Goal: Task Accomplishment & Management: Use online tool/utility

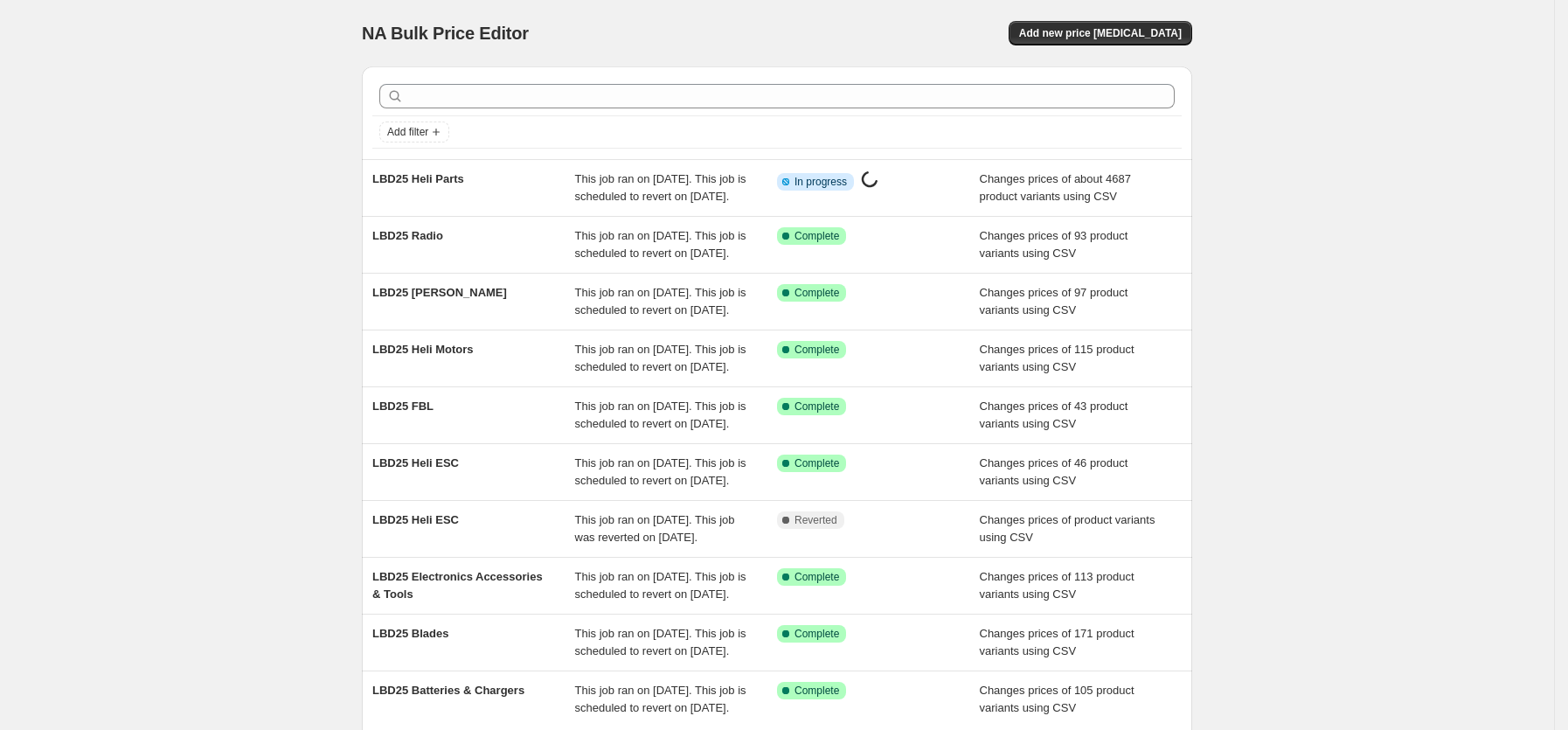
click at [1381, 330] on div "NA Bulk Price Editor. This page is ready NA Bulk Price Editor Add new price [ME…" at bounding box center [776, 450] width 1553 height 900
click at [1177, 36] on span "Add new price [MEDICAL_DATA]" at bounding box center [1100, 33] width 162 height 14
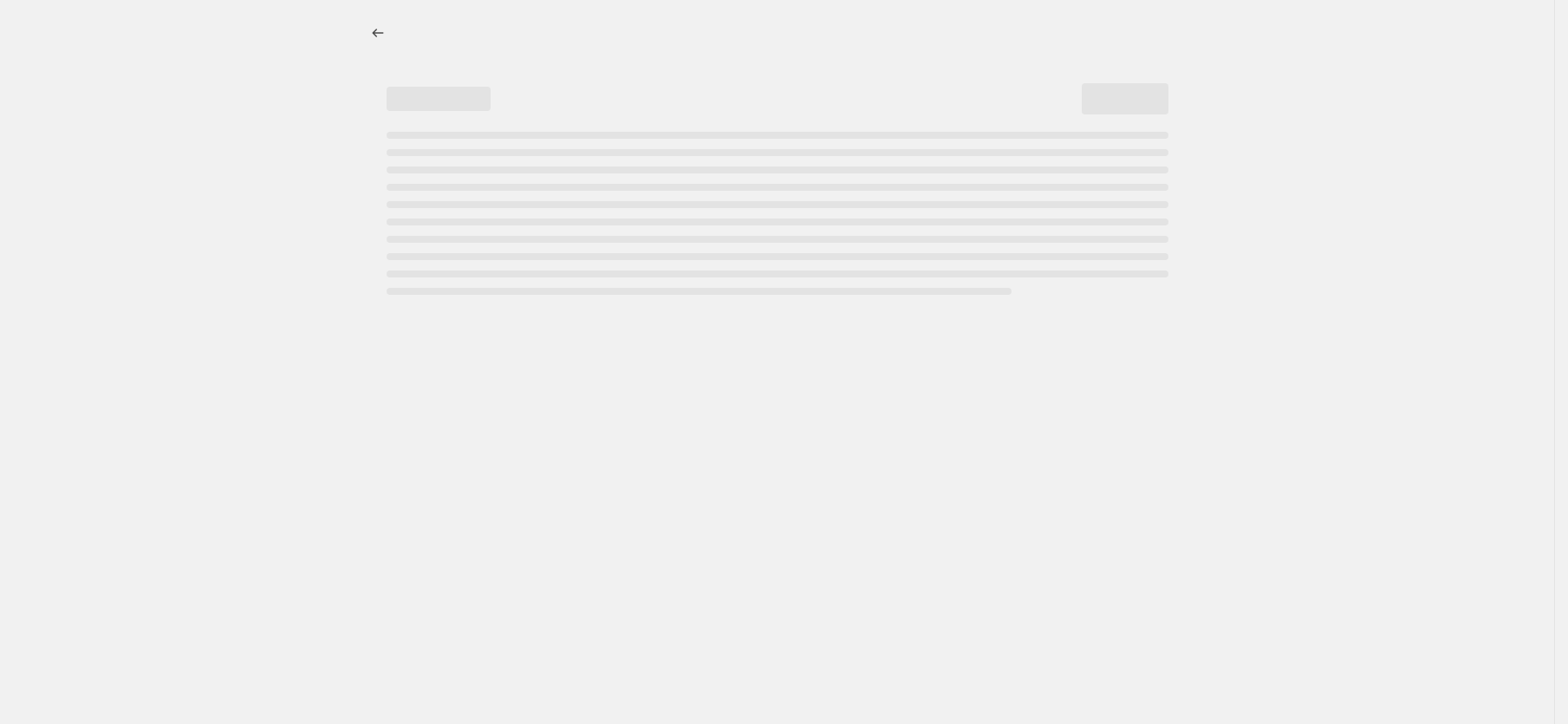
select select "percentage"
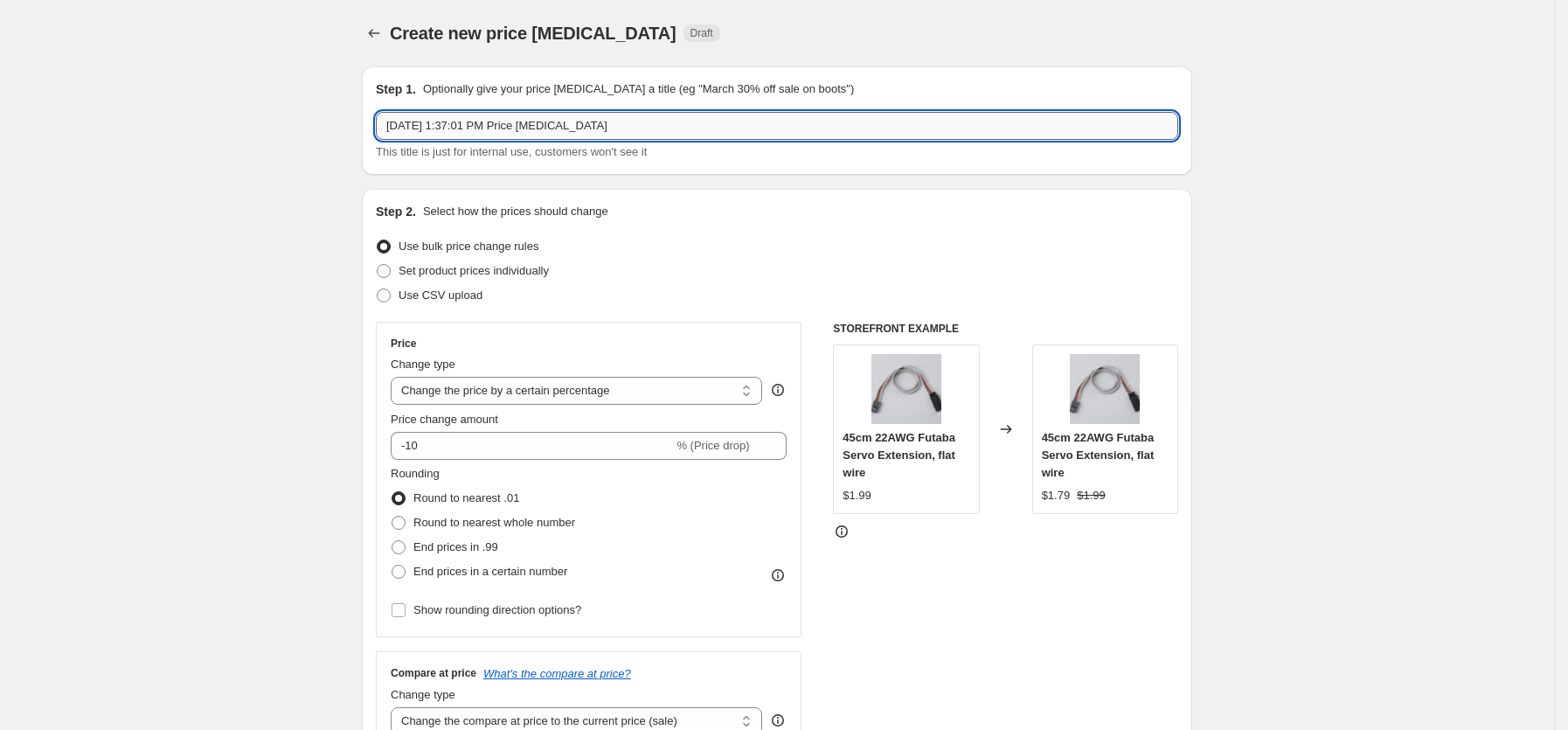
click at [556, 130] on input "[DATE] 1:37:01 PM Price [MEDICAL_DATA]" at bounding box center [776, 126] width 802 height 28
click at [556, 129] on input "[DATE] 1:37:01 PM Price [MEDICAL_DATA]" at bounding box center [776, 126] width 802 height 28
type input "n"
type input "COMBO ADDIN"
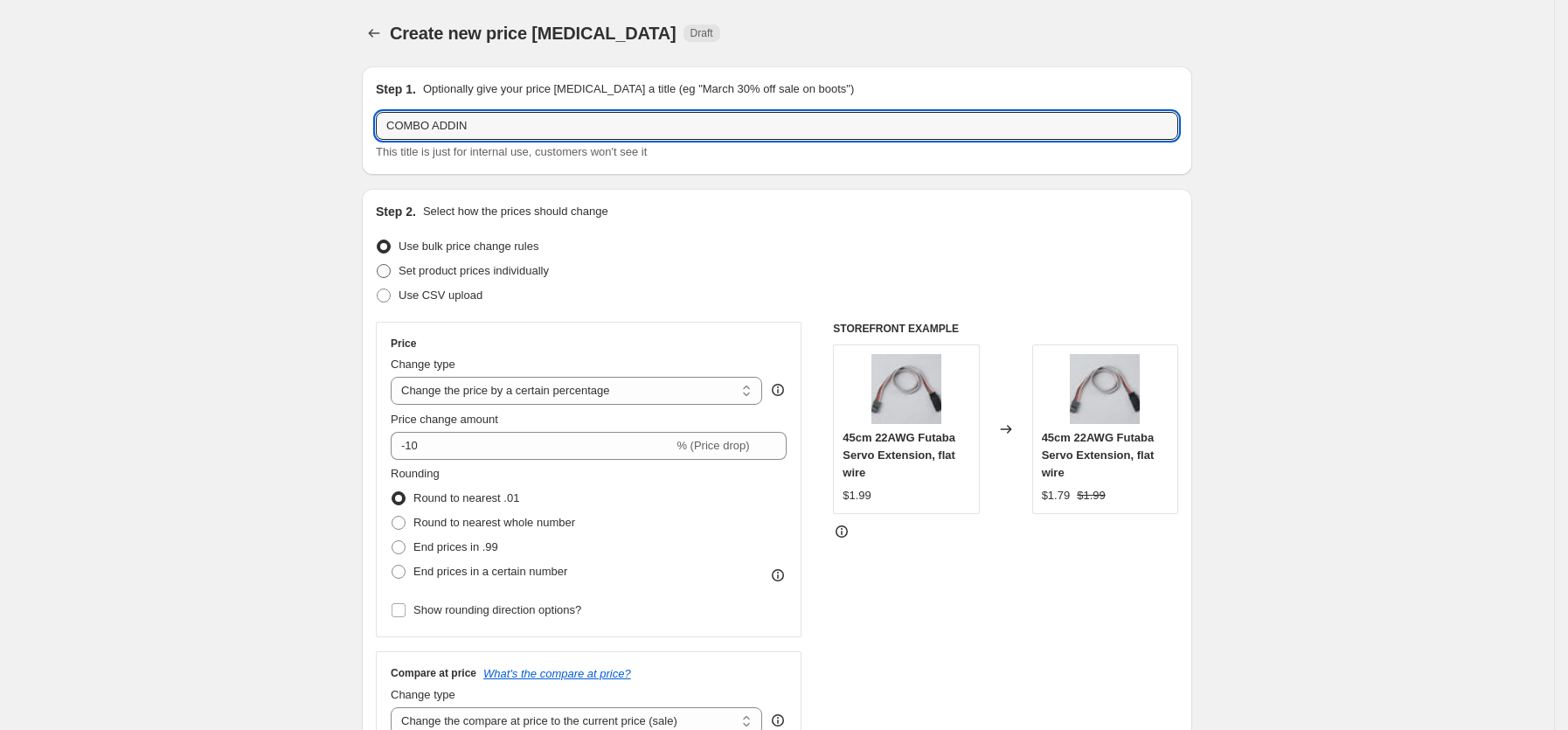
click at [444, 272] on span "Set product prices individually" at bounding box center [473, 271] width 150 height 13
click at [377, 265] on input "Set product prices individually" at bounding box center [376, 264] width 1 height 1
radio input "true"
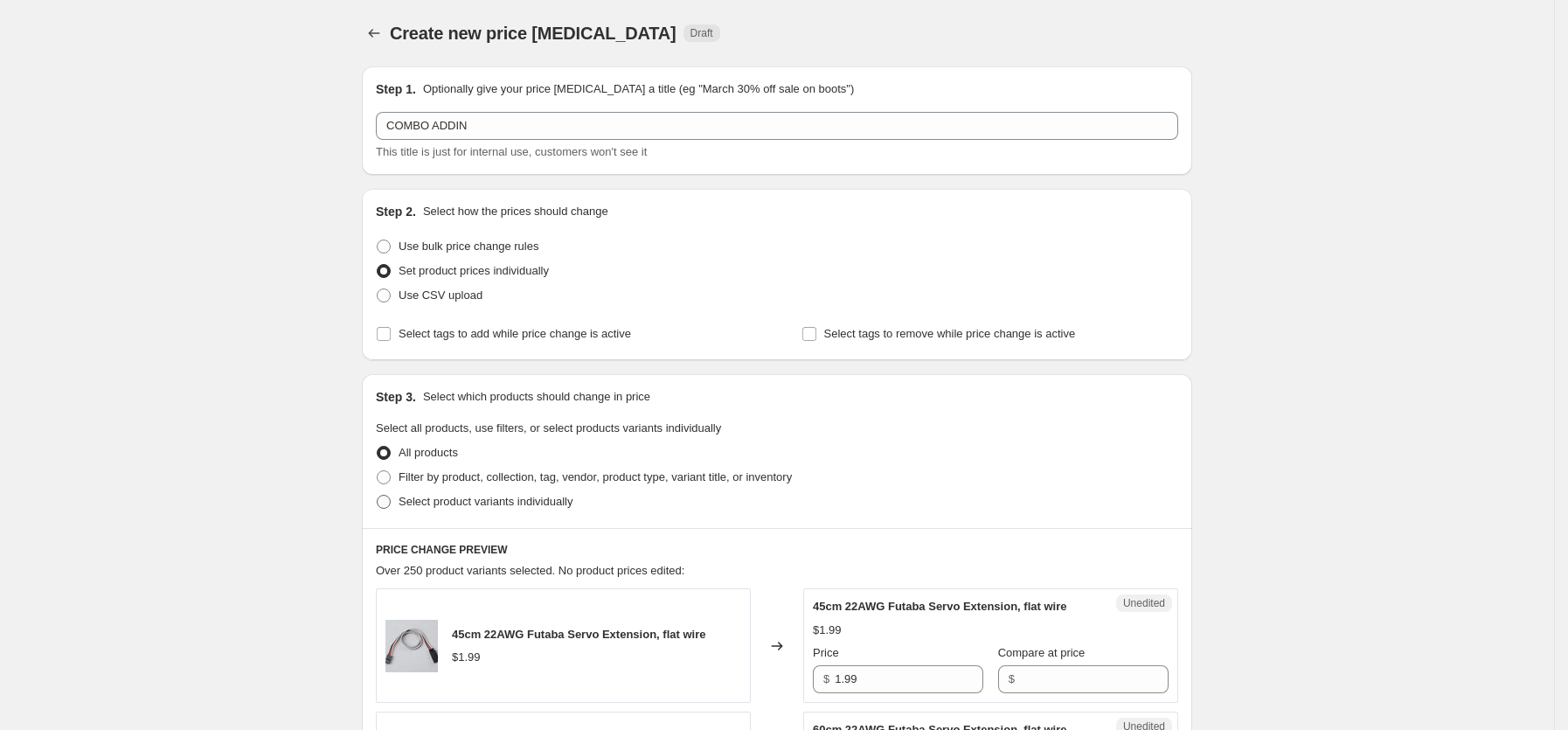
click at [544, 504] on span "Select product variants individually" at bounding box center [485, 501] width 174 height 13
click at [377, 496] on input "Select product variants individually" at bounding box center [376, 495] width 1 height 1
radio input "true"
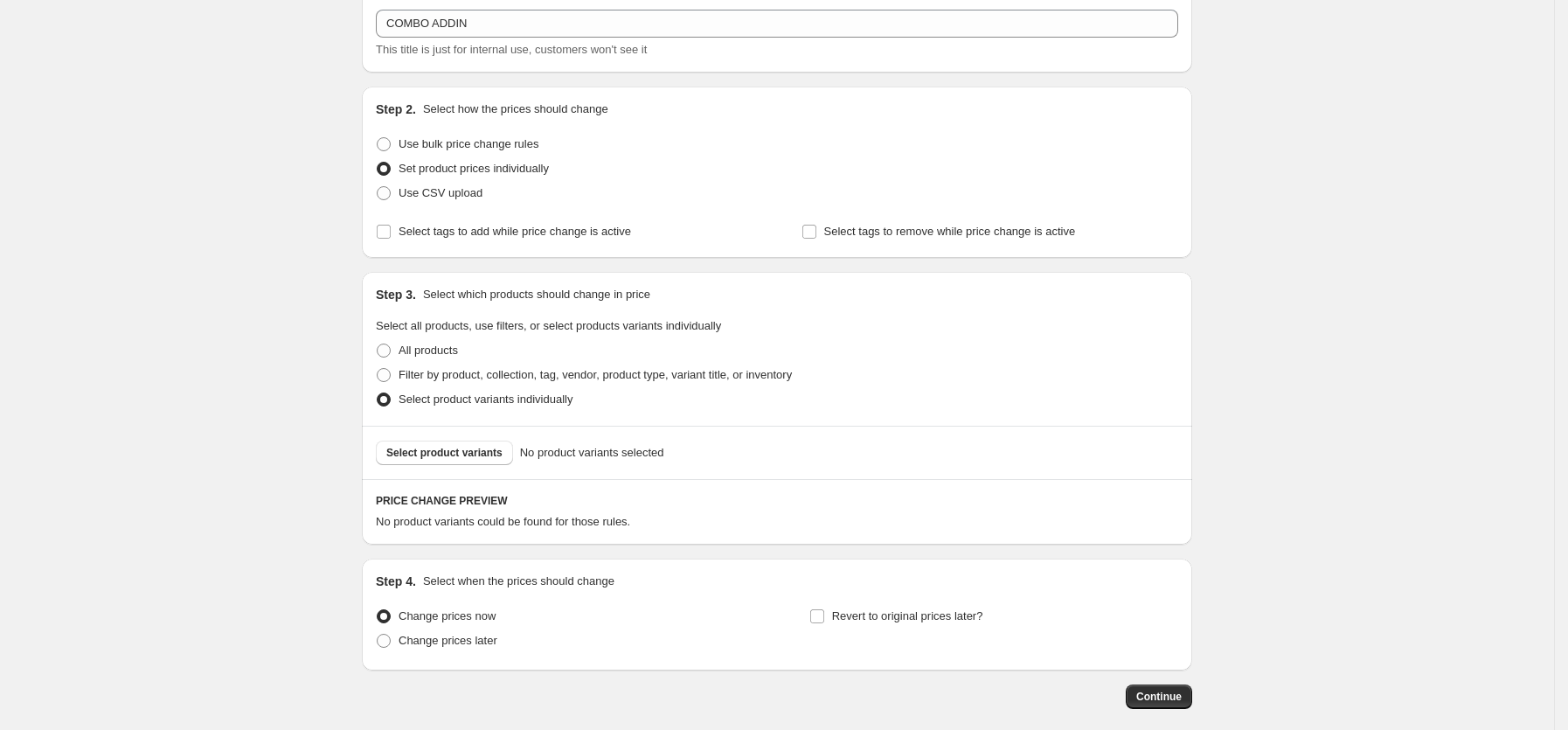
scroll to position [131, 0]
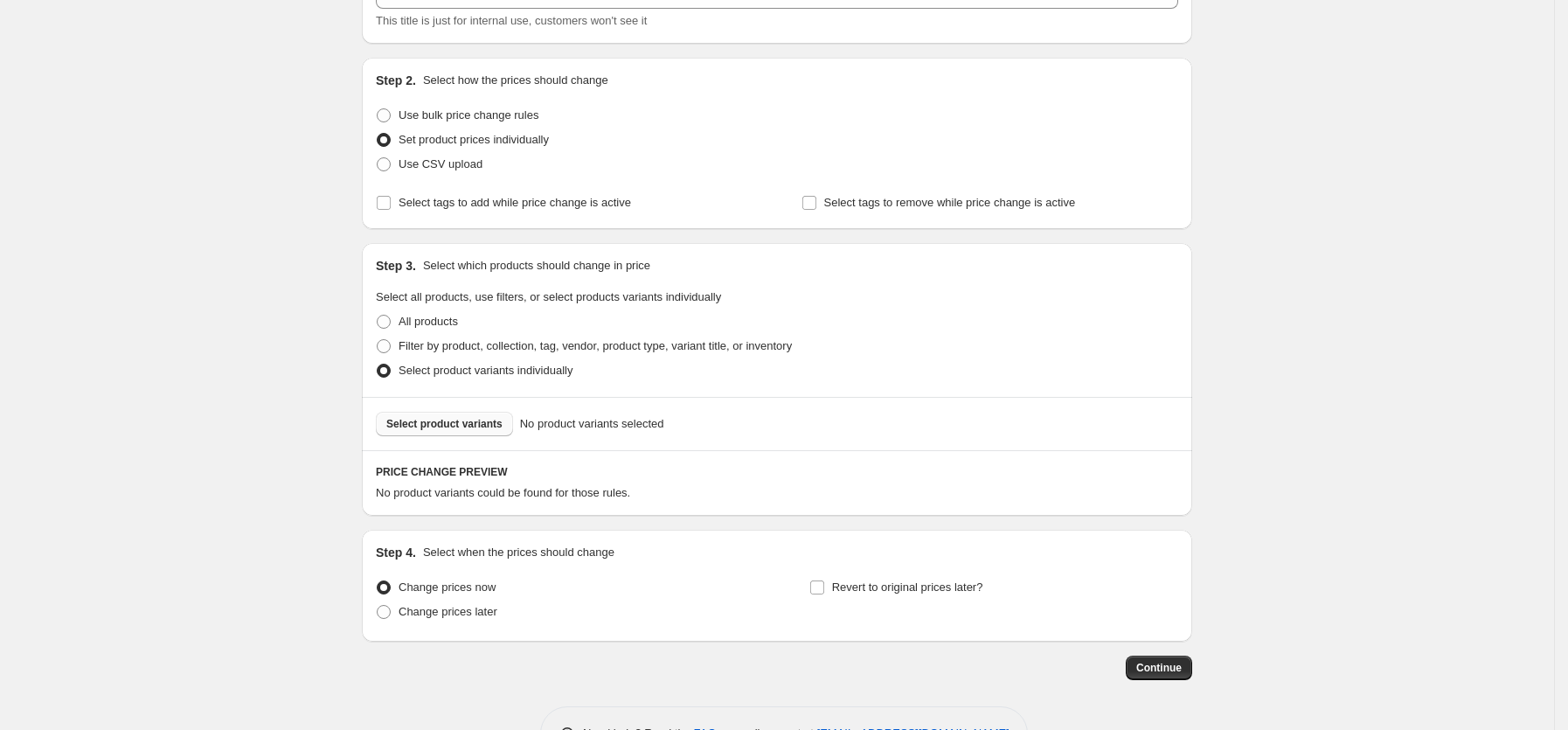
click at [470, 435] on button "Select product variants" at bounding box center [444, 424] width 138 height 25
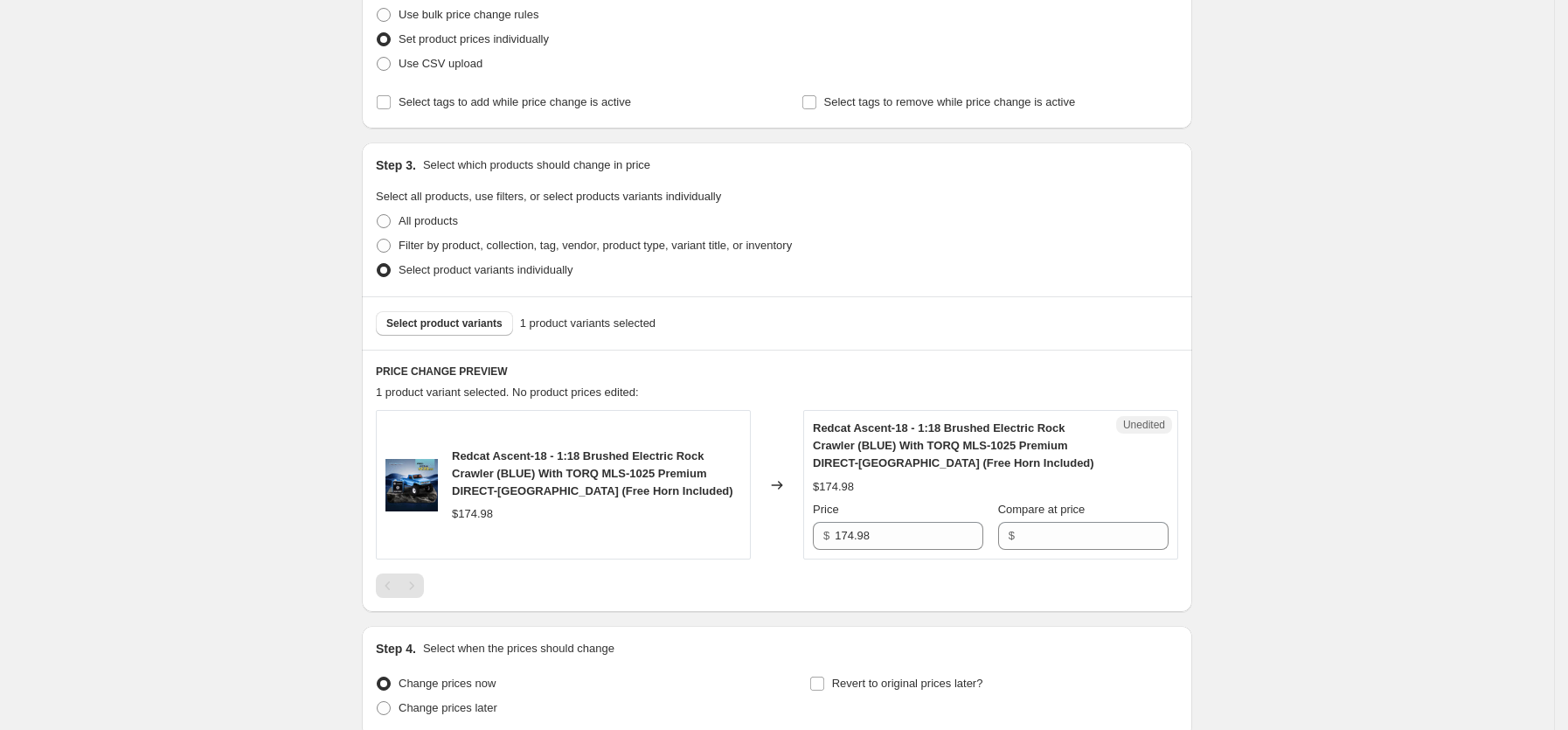
scroll to position [386, 0]
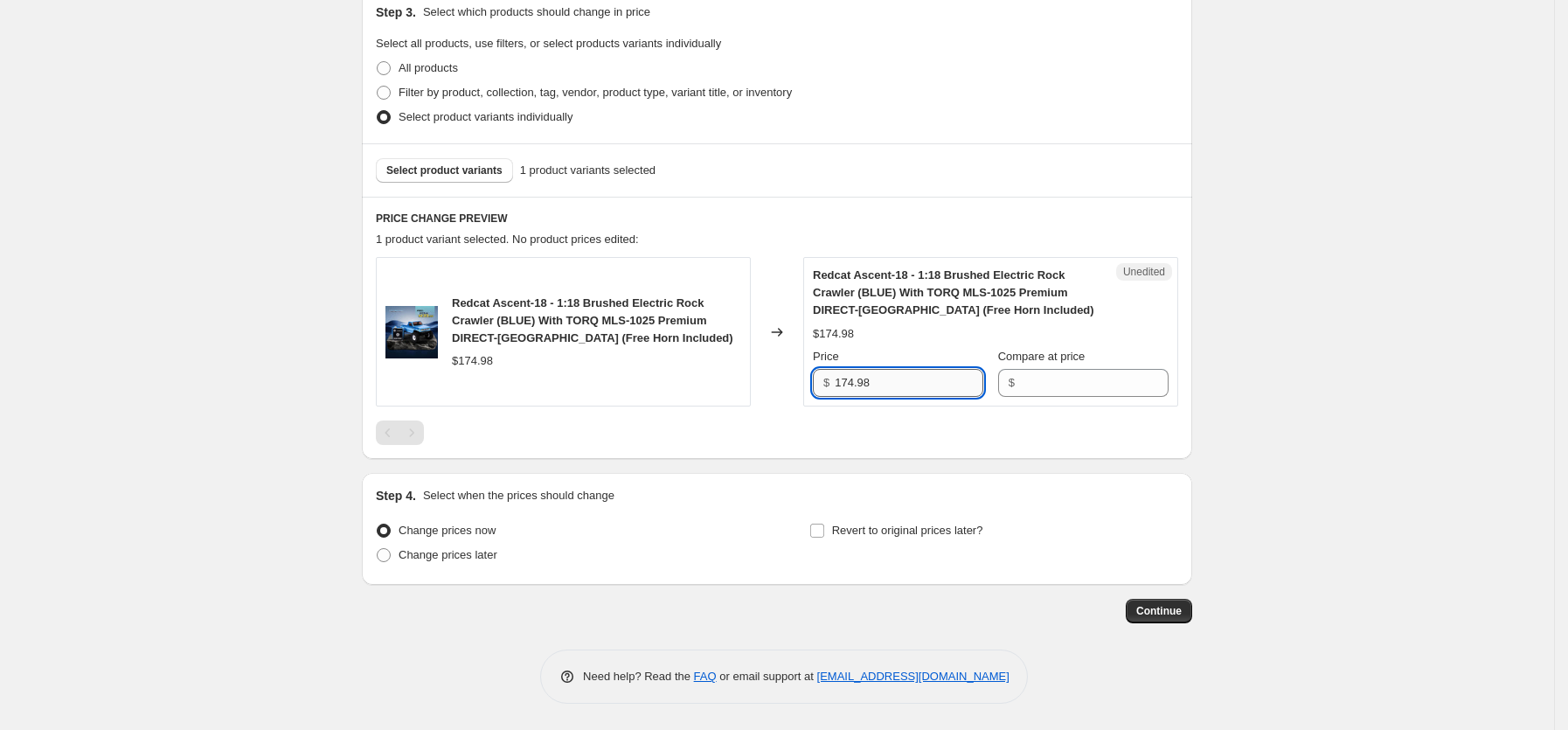
click at [895, 383] on input "174.98" at bounding box center [908, 383] width 149 height 28
type input "139.99"
click at [483, 356] on div "$174.98" at bounding box center [472, 361] width 41 height 17
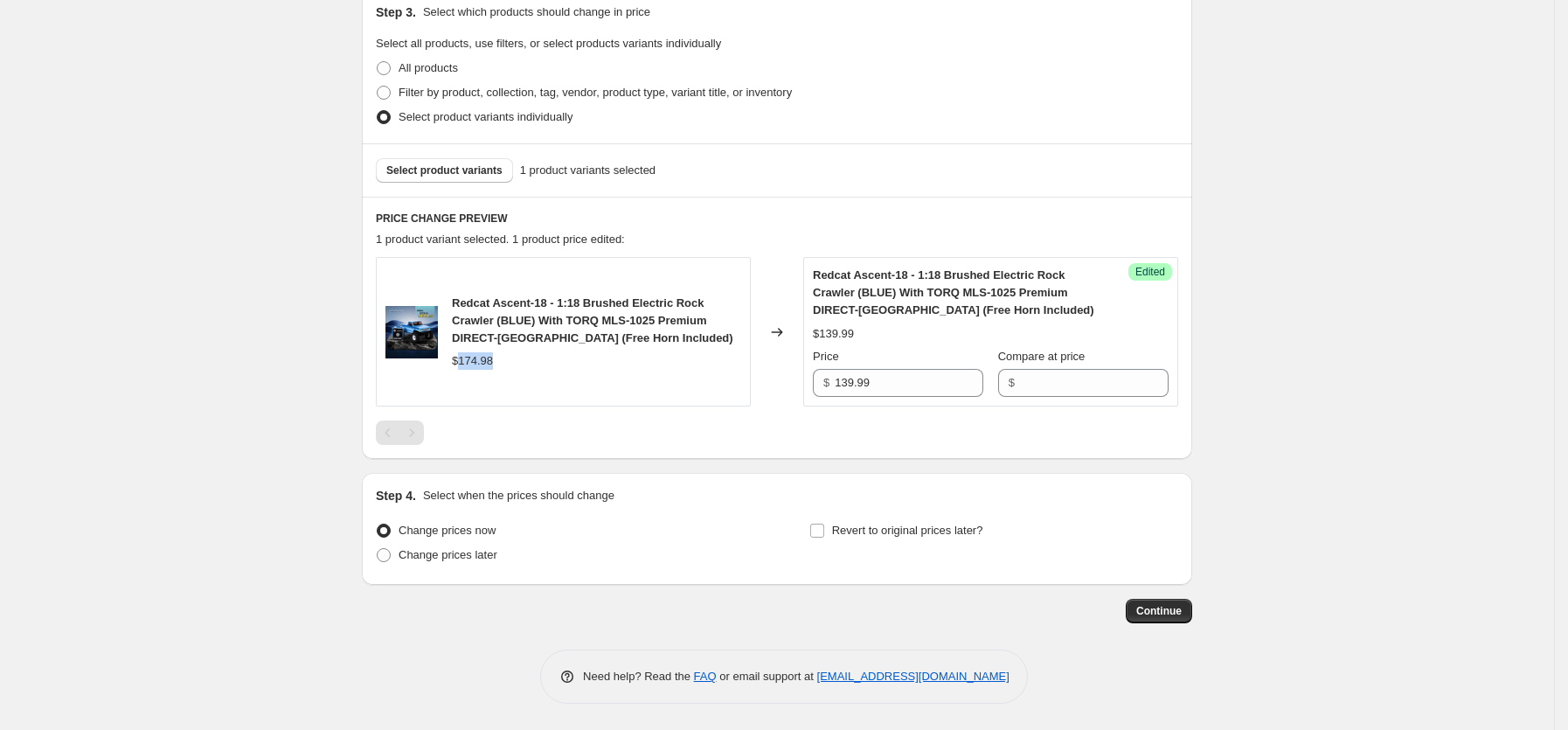
copy div "174.98"
click at [1076, 377] on input "Compare at price" at bounding box center [1093, 383] width 149 height 28
paste input "174.98"
type input "174.98"
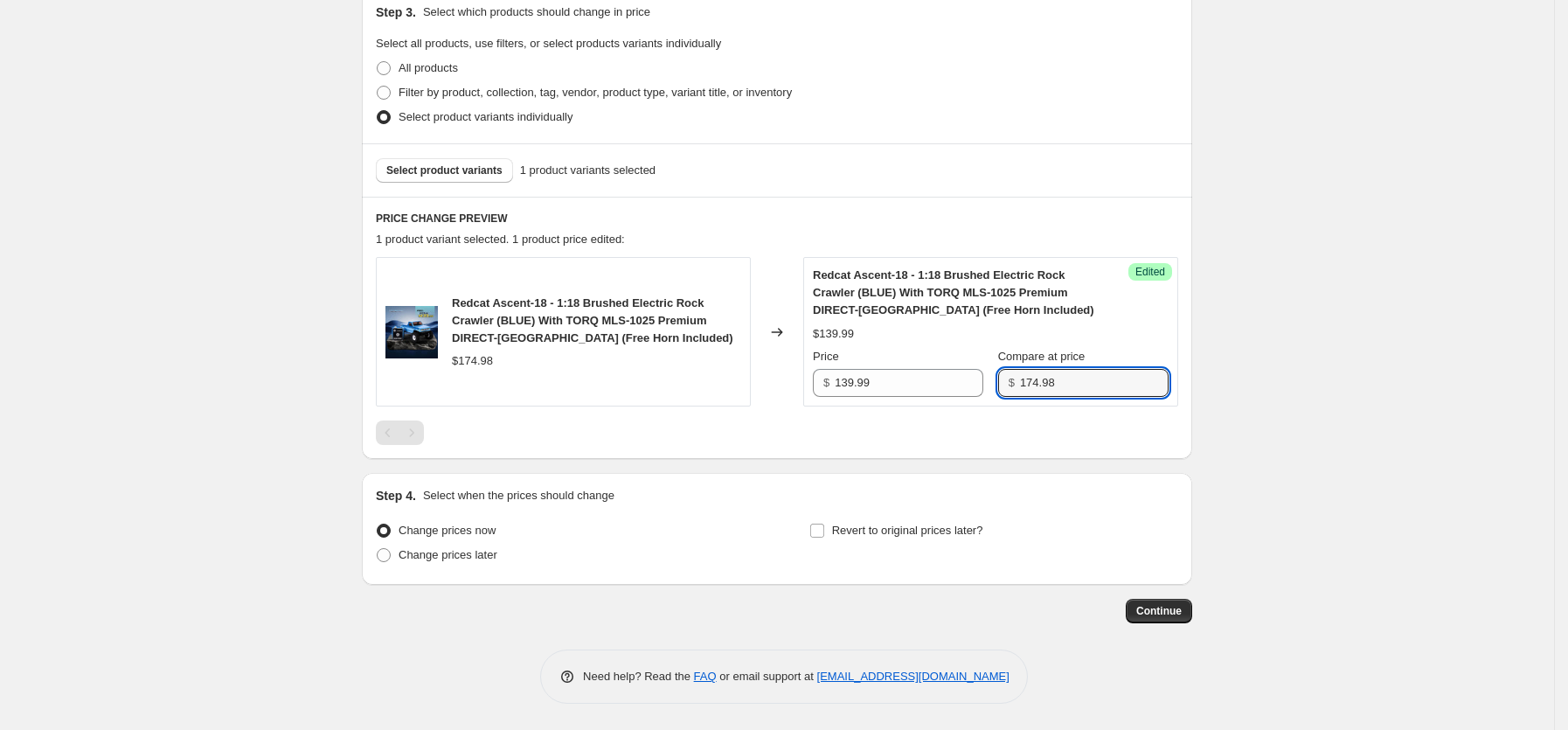
click at [1327, 340] on div "Create new price [MEDICAL_DATA]. This page is ready Create new price [MEDICAL_D…" at bounding box center [776, 172] width 1553 height 1115
click at [1180, 604] on span "Continue" at bounding box center [1159, 611] width 46 height 14
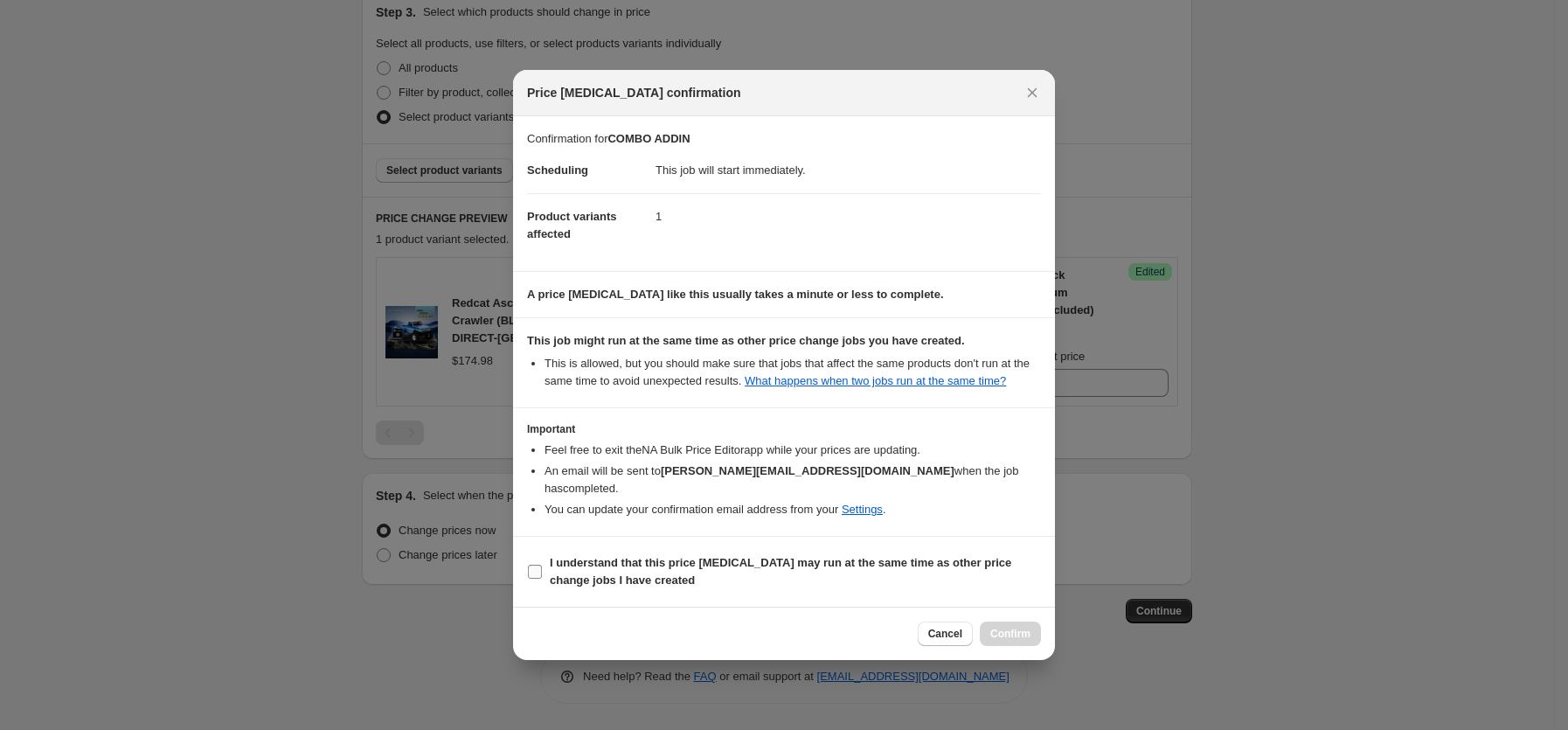
click at [572, 563] on span "I understand that this price [MEDICAL_DATA] may run at the same time as other p…" at bounding box center [794, 571] width 491 height 35
click at [542, 565] on input "I understand that this price [MEDICAL_DATA] may run at the same time as other p…" at bounding box center [534, 571] width 14 height 14
checkbox input "true"
click at [1005, 627] on span "Confirm" at bounding box center [1010, 633] width 40 height 14
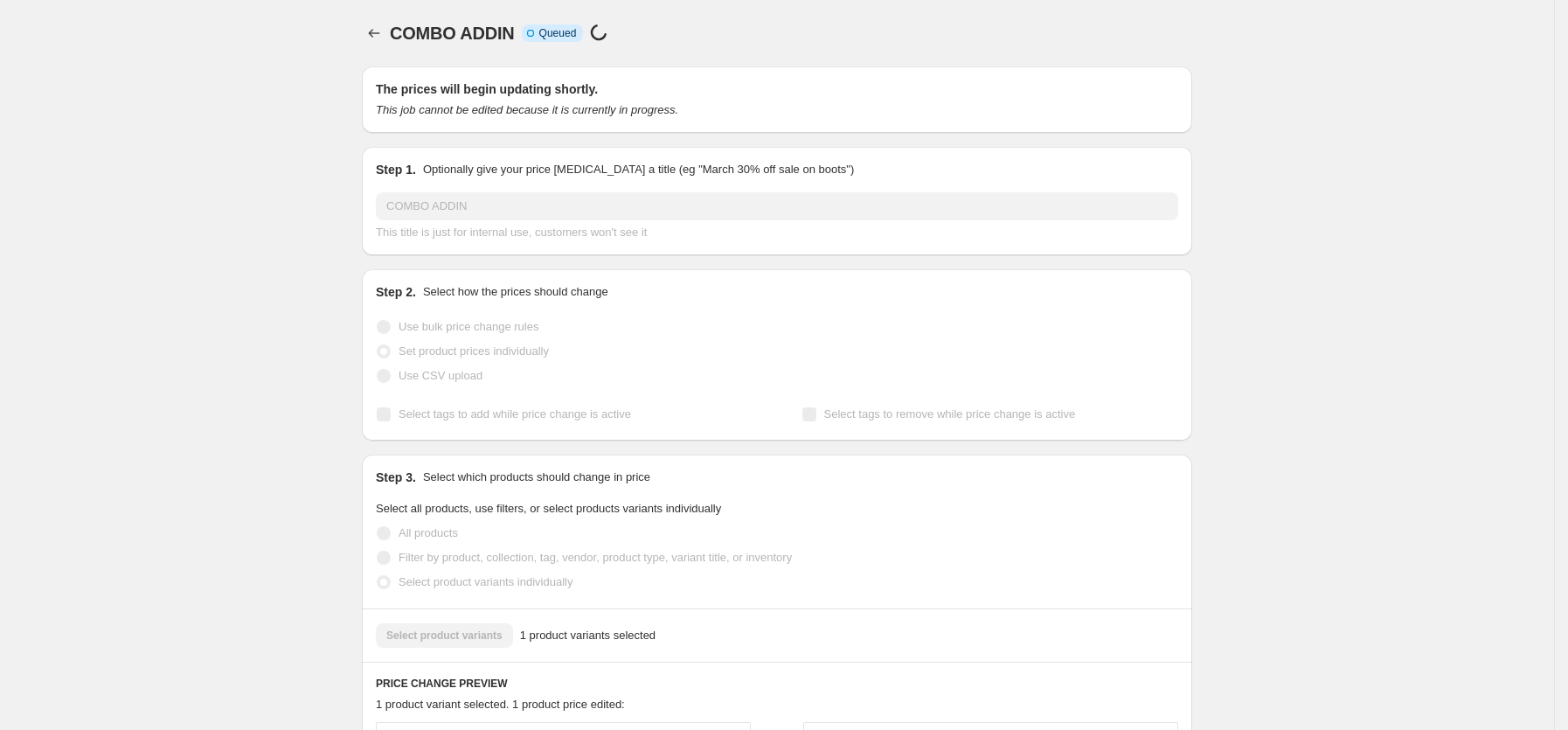
scroll to position [386, 0]
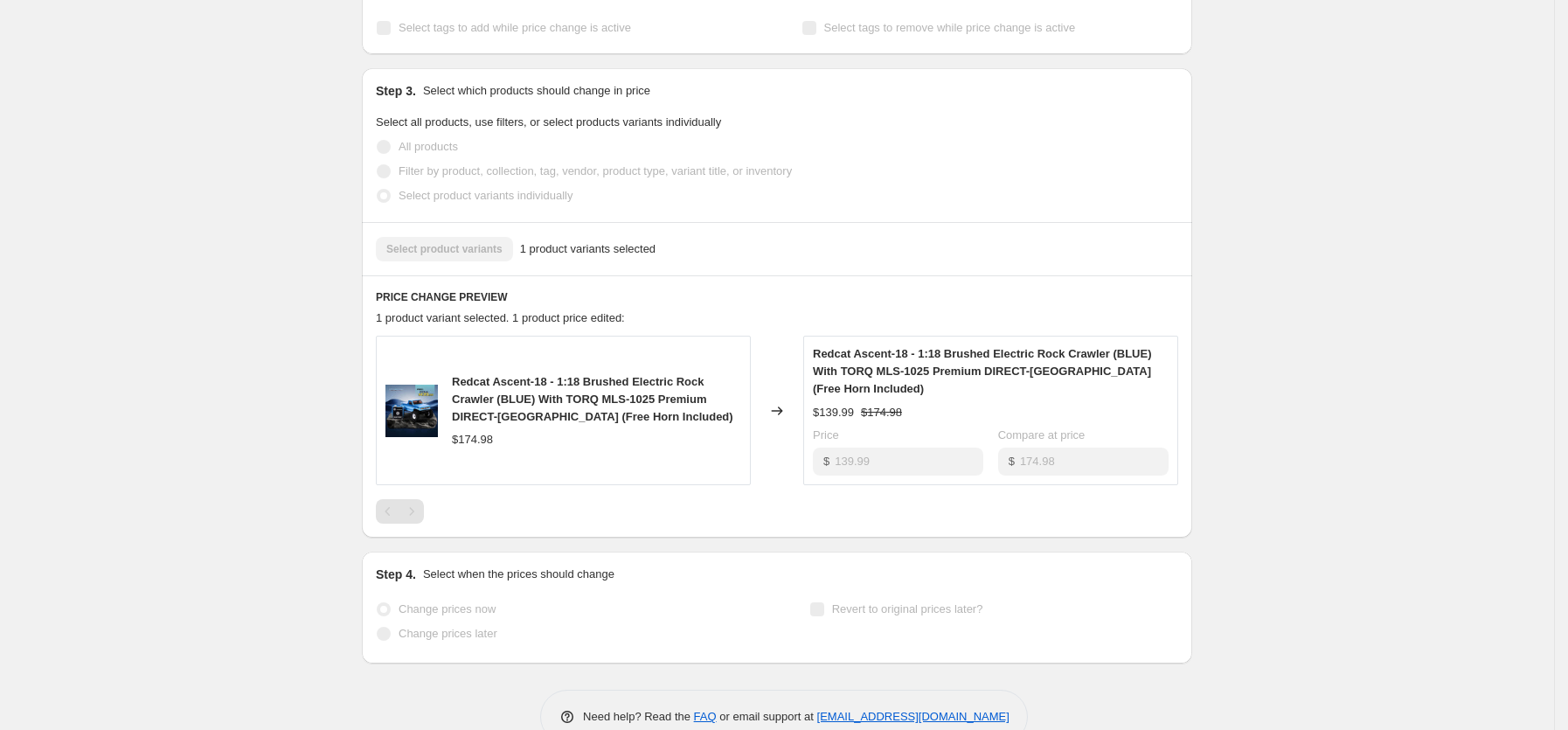
click at [579, 396] on span "Redcat Ascent-18 - 1:18 Brushed Electric Rock Crawler (BLUE) With TORQ MLS-1025…" at bounding box center [592, 398] width 282 height 48
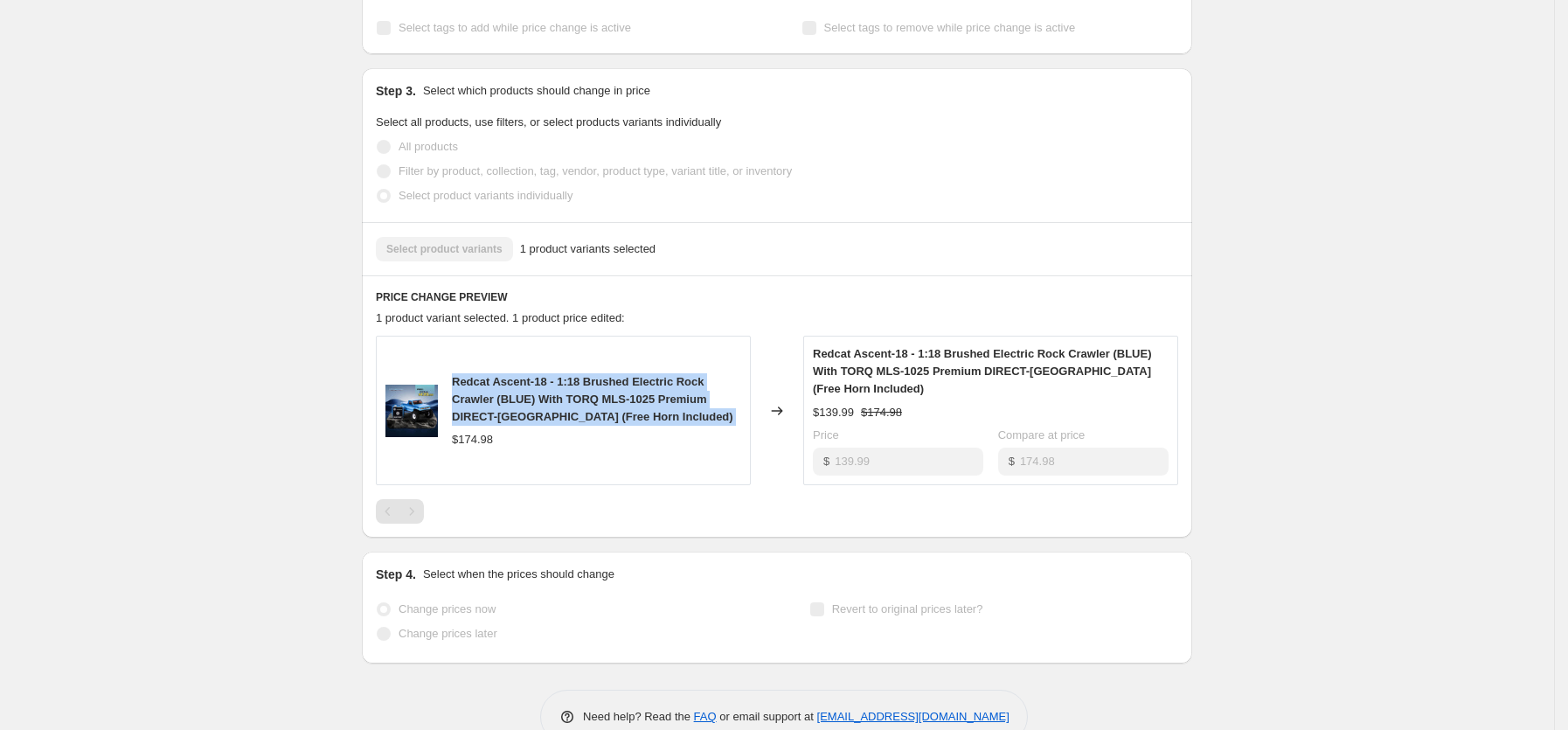
click at [579, 396] on span "Redcat Ascent-18 - 1:18 Brushed Electric Rock Crawler (BLUE) With TORQ MLS-1025…" at bounding box center [592, 398] width 282 height 48
copy span "Redcat Ascent-18 - 1:18 Brushed Electric Rock Crawler (BLUE) With TORQ MLS-1025…"
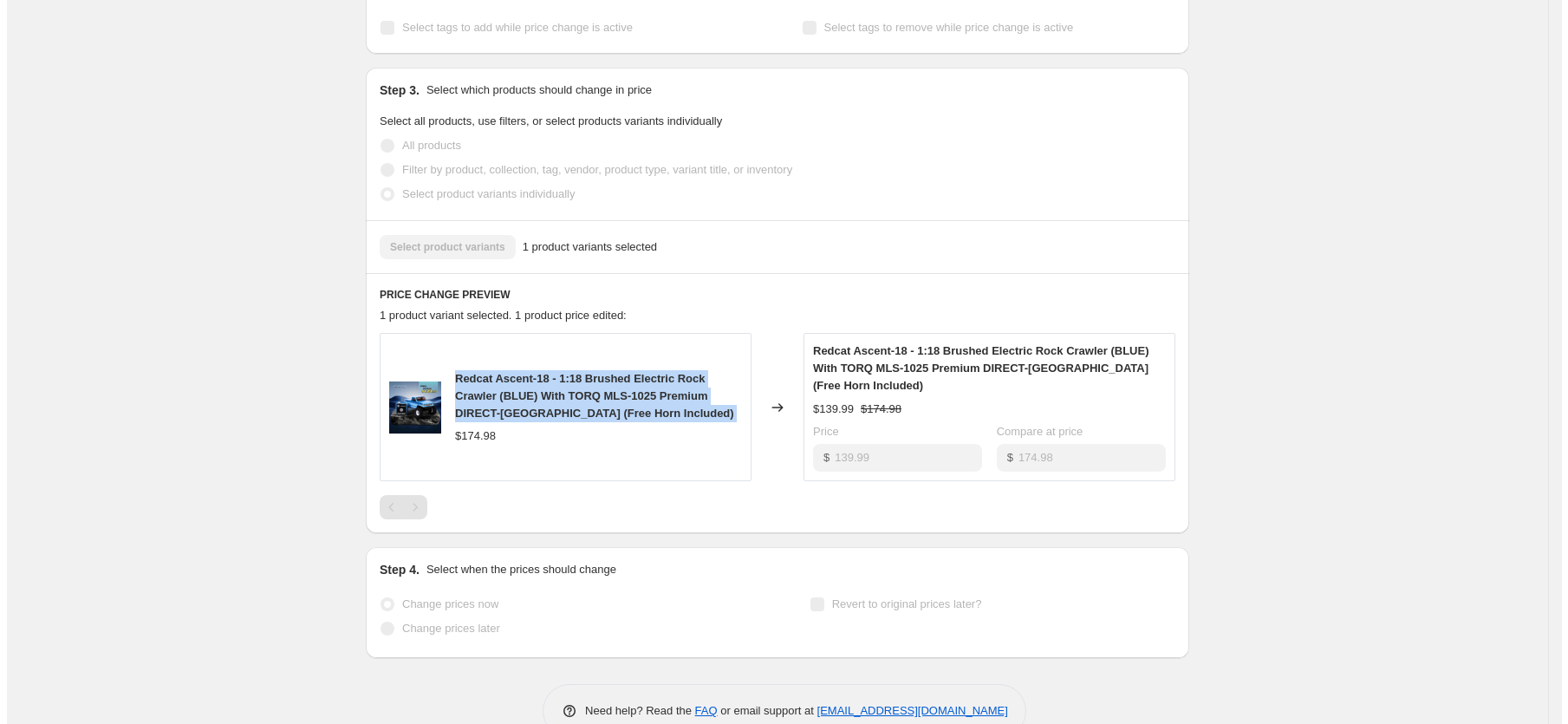
scroll to position [0, 0]
